Goal: Task Accomplishment & Management: Use online tool/utility

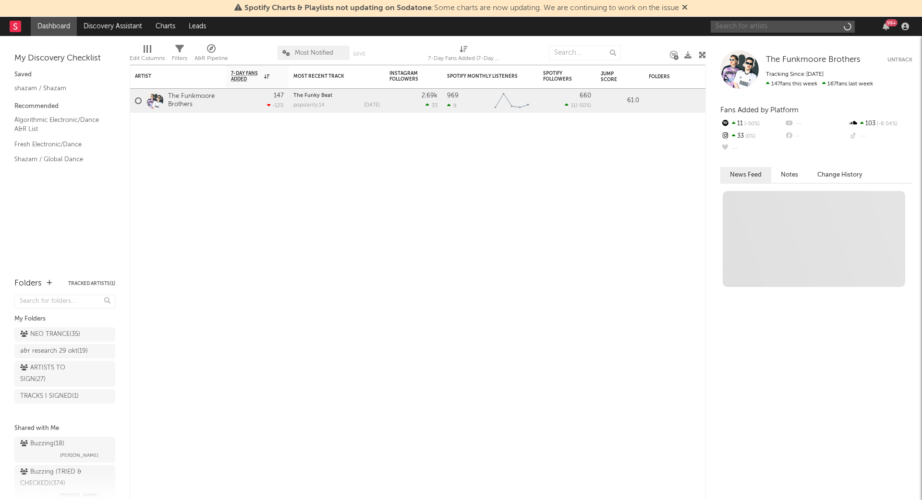
click at [743, 24] on input "text" at bounding box center [783, 27] width 144 height 12
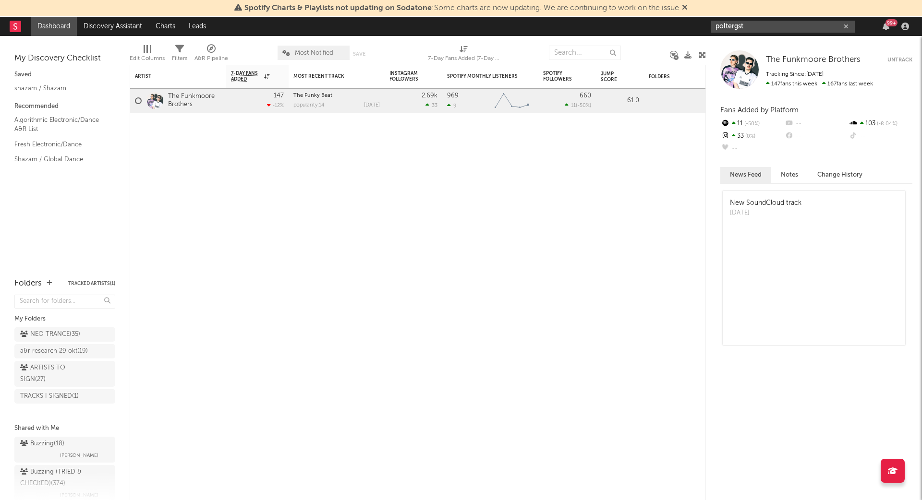
click at [787, 24] on input "poltergst" at bounding box center [783, 27] width 144 height 12
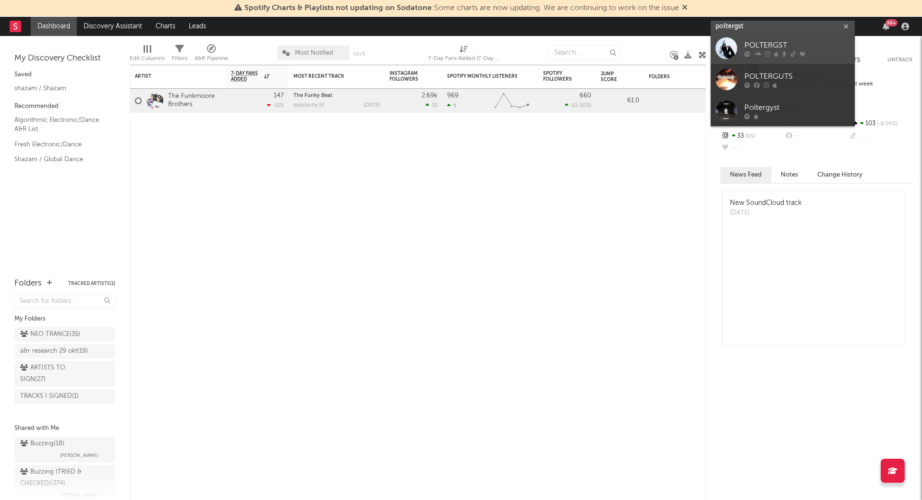
type input "poltergst"
click at [771, 45] on div "POLTERGST" at bounding box center [797, 46] width 106 height 12
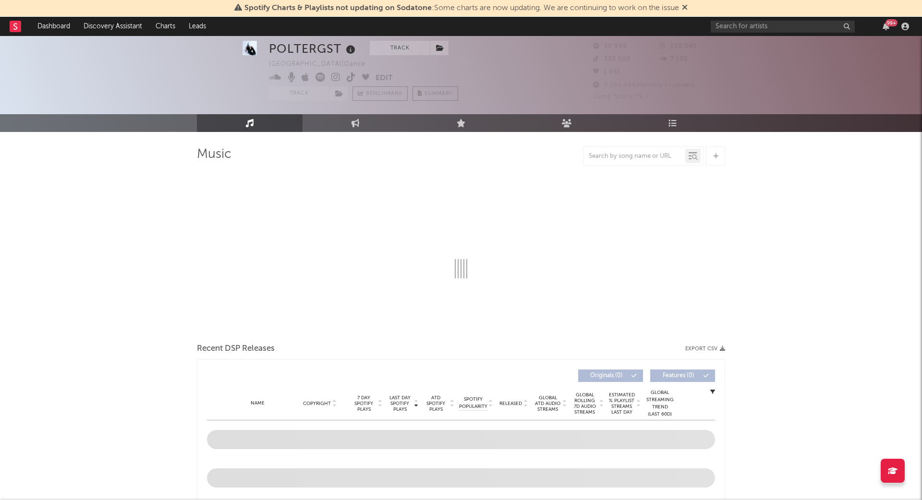
select select "6m"
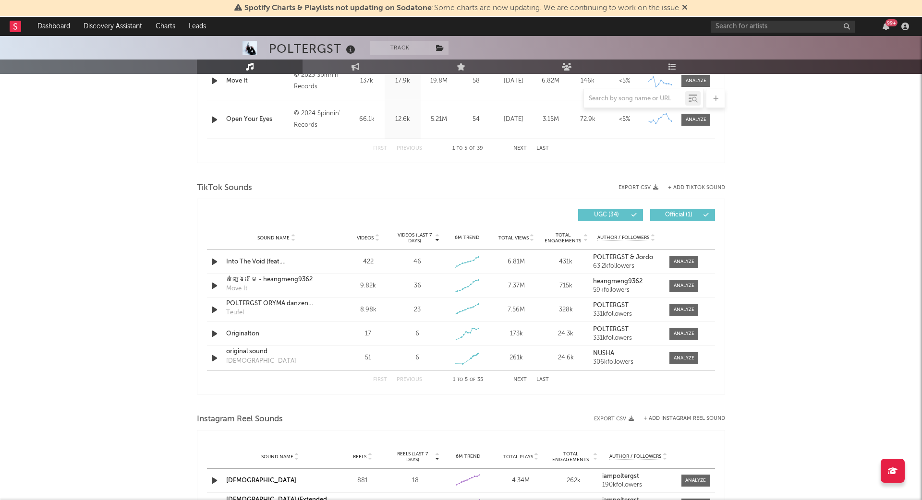
scroll to position [555, 0]
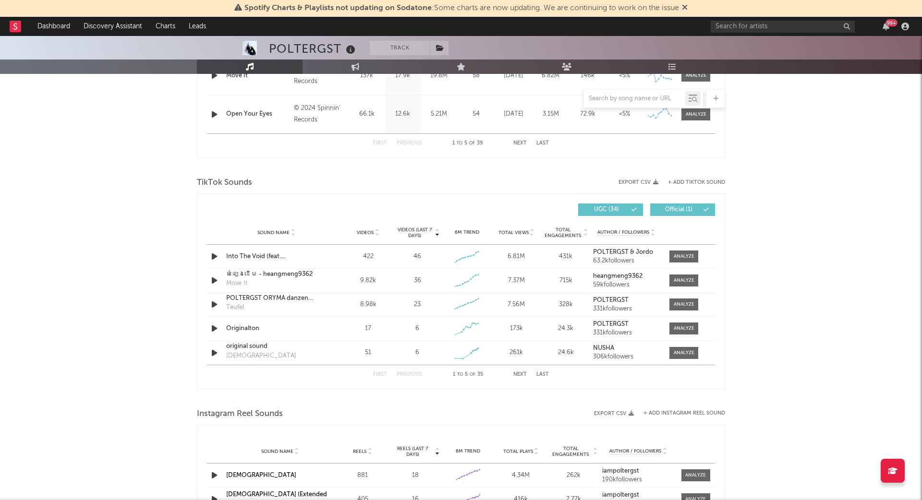
click at [521, 373] on button "Next" at bounding box center [519, 374] width 13 height 5
click at [699, 175] on div "TikTok Sounds" at bounding box center [461, 183] width 528 height 16
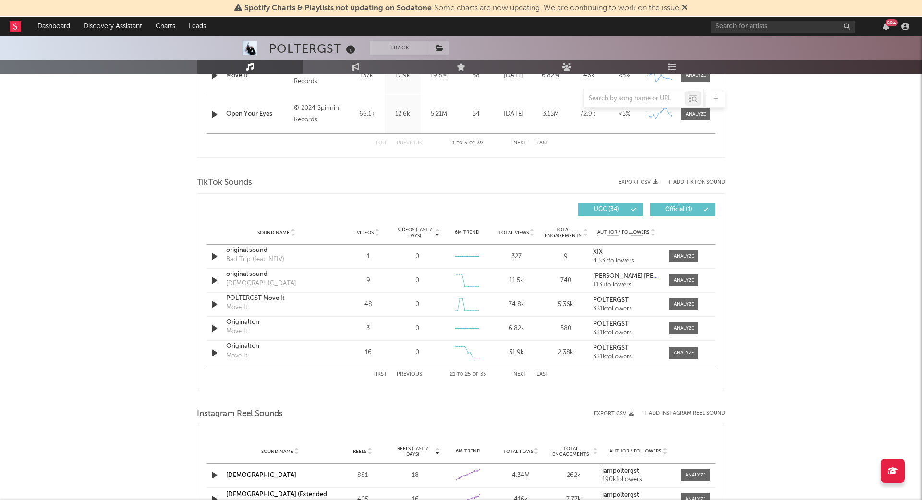
click at [689, 180] on button "+ Add TikTok Sound" at bounding box center [696, 182] width 57 height 5
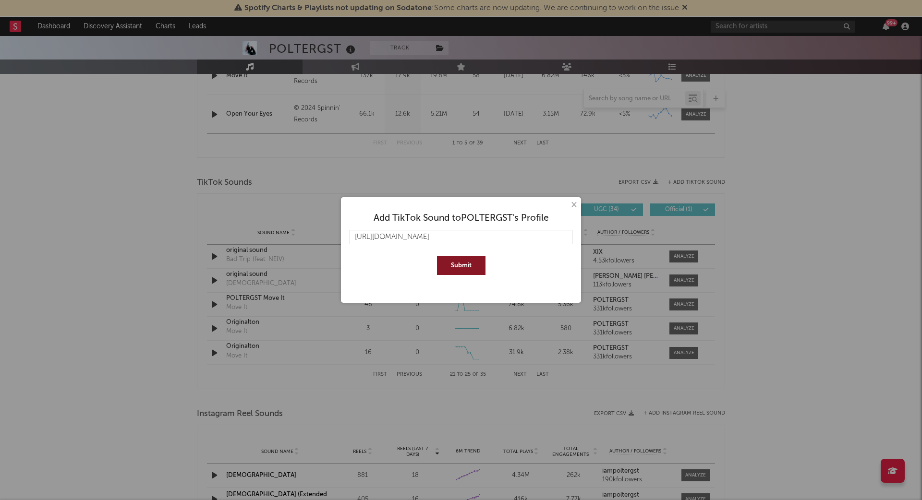
type input "[URL][DOMAIN_NAME]"
click at [462, 271] on button "Submit" at bounding box center [461, 265] width 49 height 19
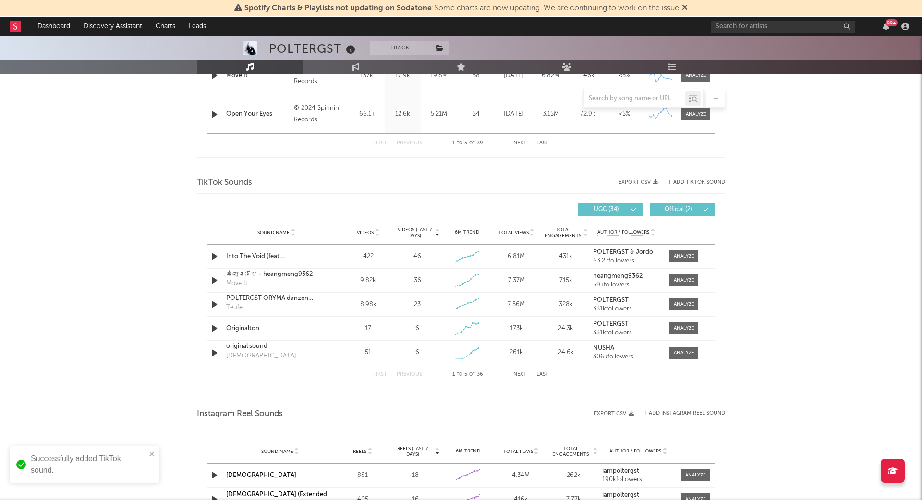
click at [538, 372] on button "Last" at bounding box center [542, 374] width 12 height 5
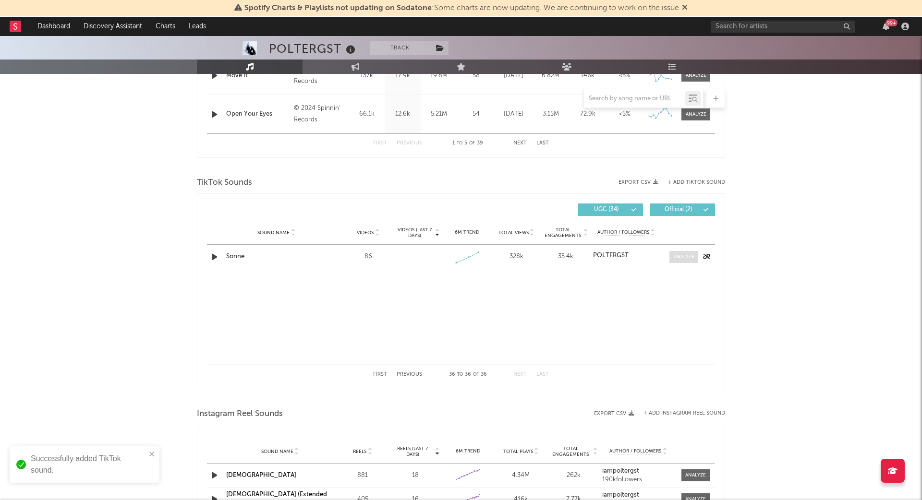
click at [689, 257] on div at bounding box center [684, 257] width 21 height 7
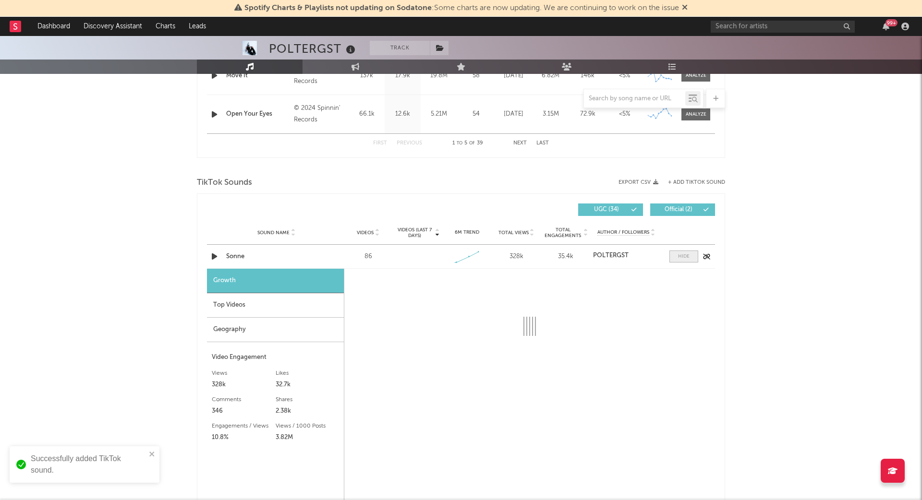
select select "1w"
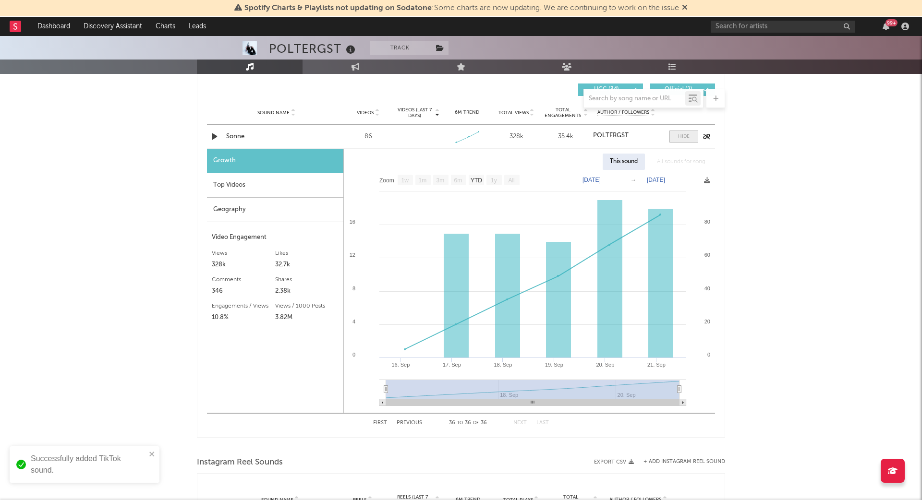
scroll to position [679, 0]
